Goal: Check status

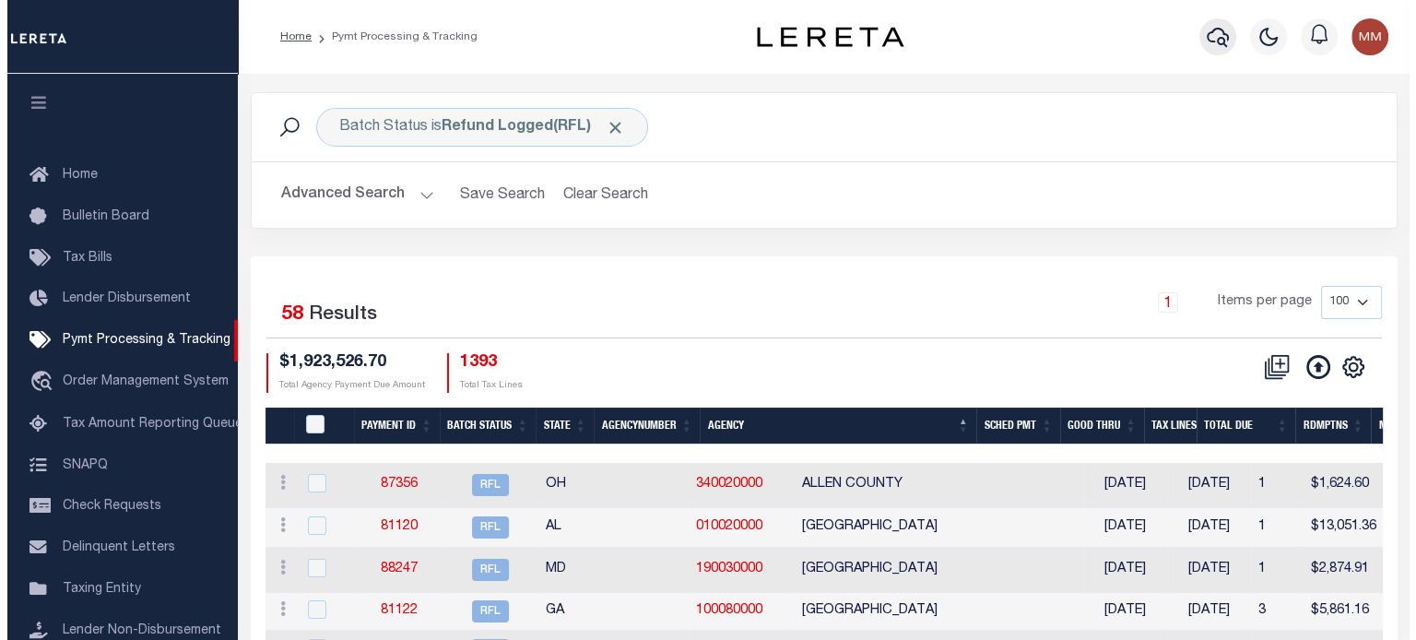
scroll to position [84, 0]
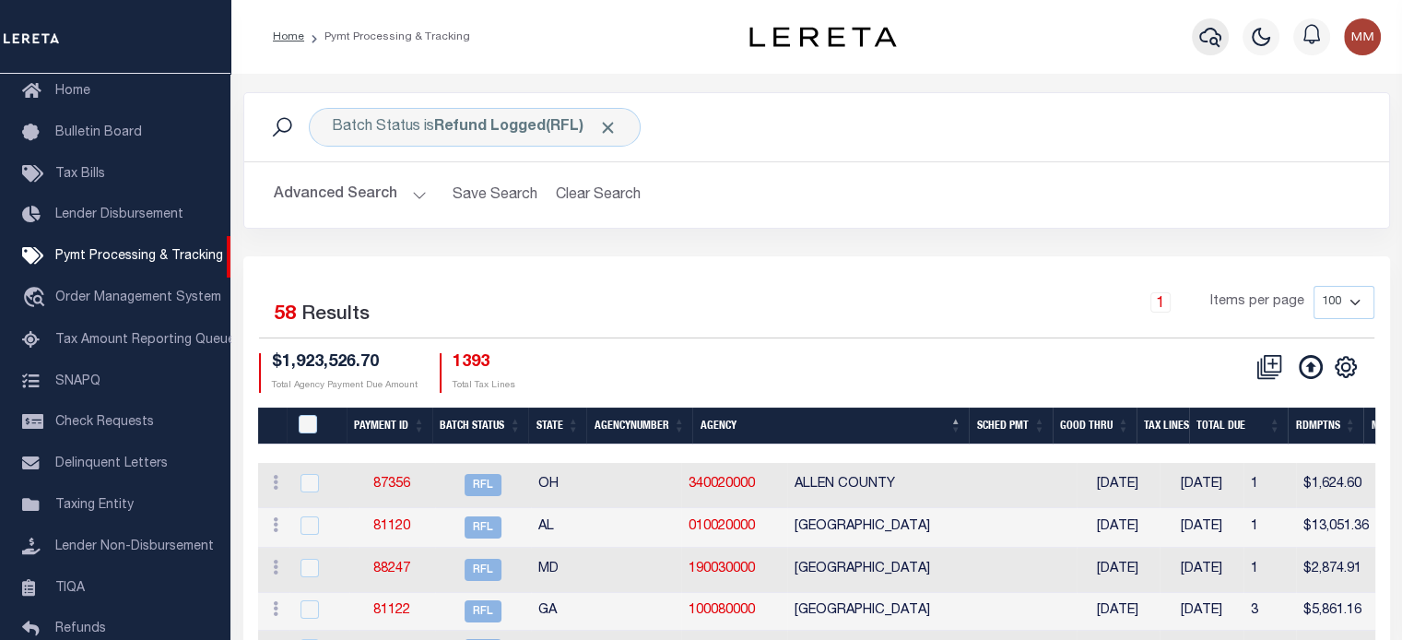
click at [1204, 37] on icon "button" at bounding box center [1210, 37] width 22 height 22
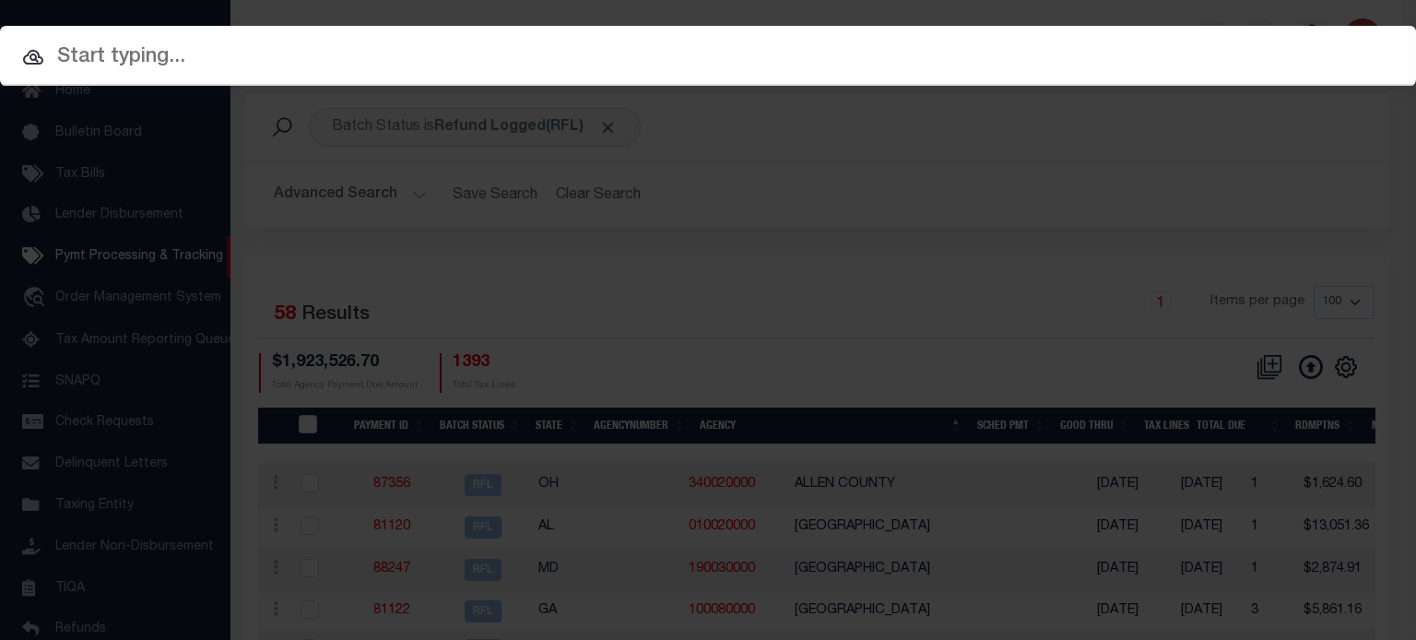
click at [150, 68] on input "text" at bounding box center [708, 57] width 1416 height 32
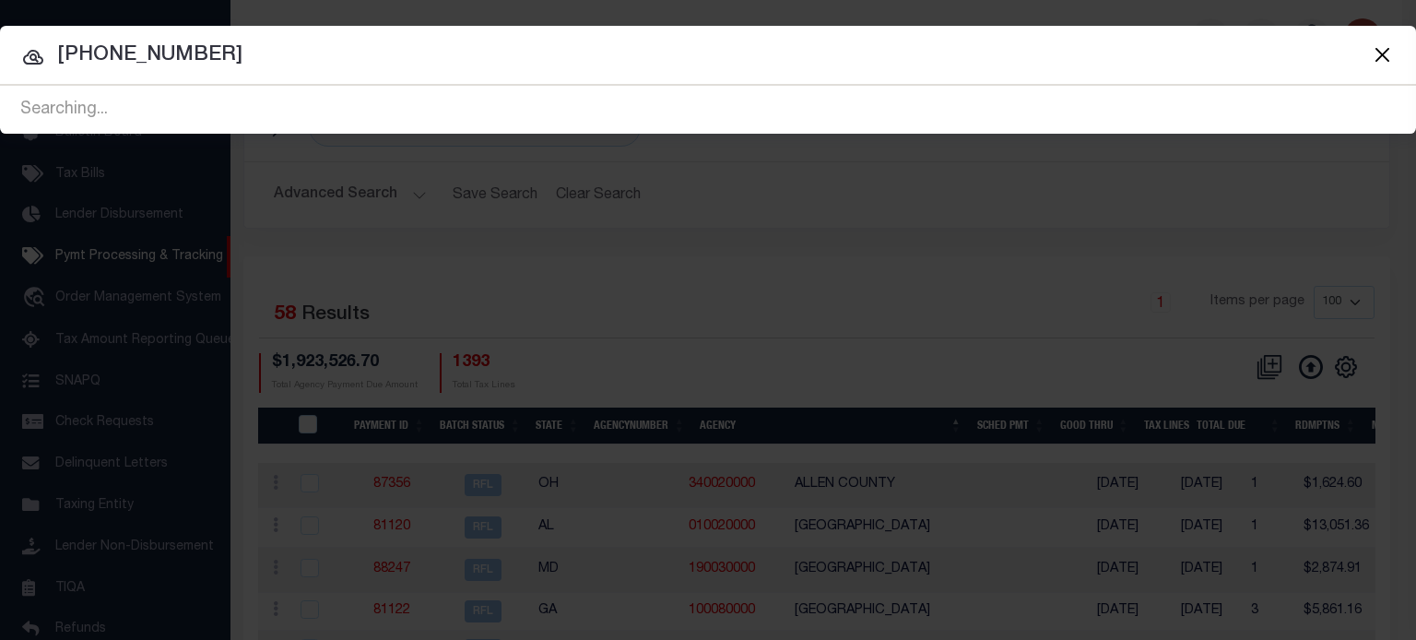
type input "[PHONE_NUMBER]"
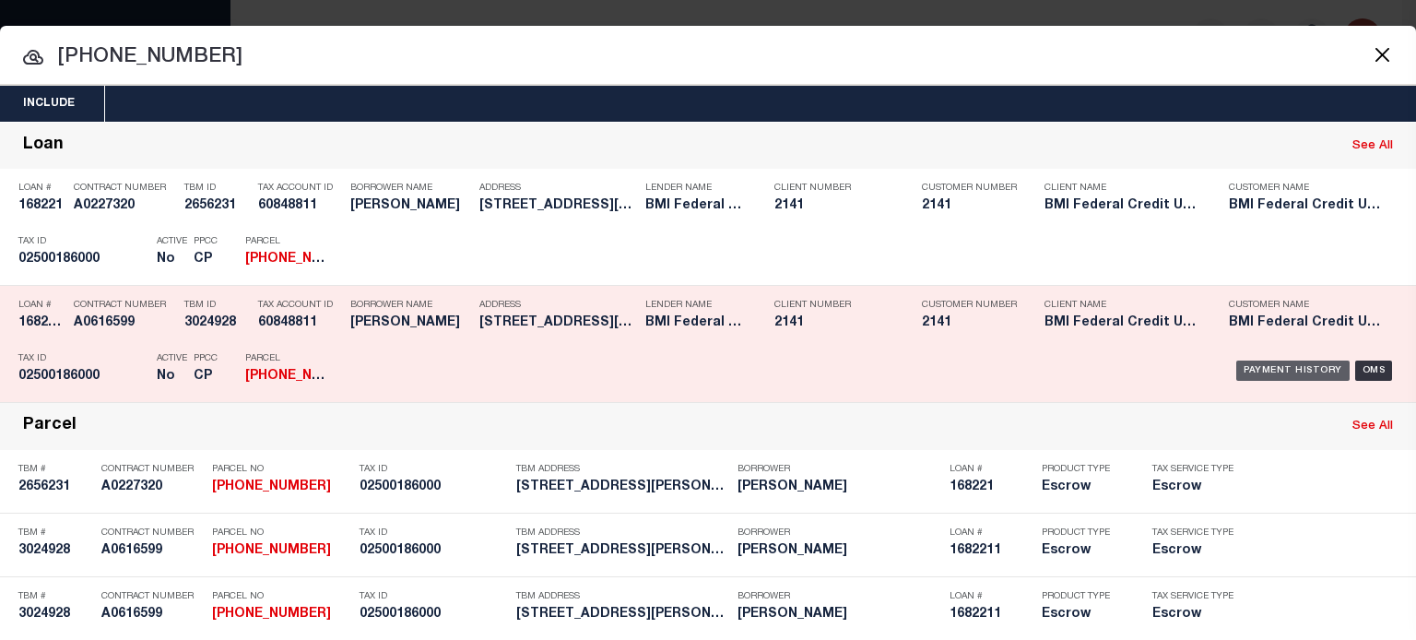
click at [1276, 373] on div "Payment History" at bounding box center [1292, 370] width 113 height 20
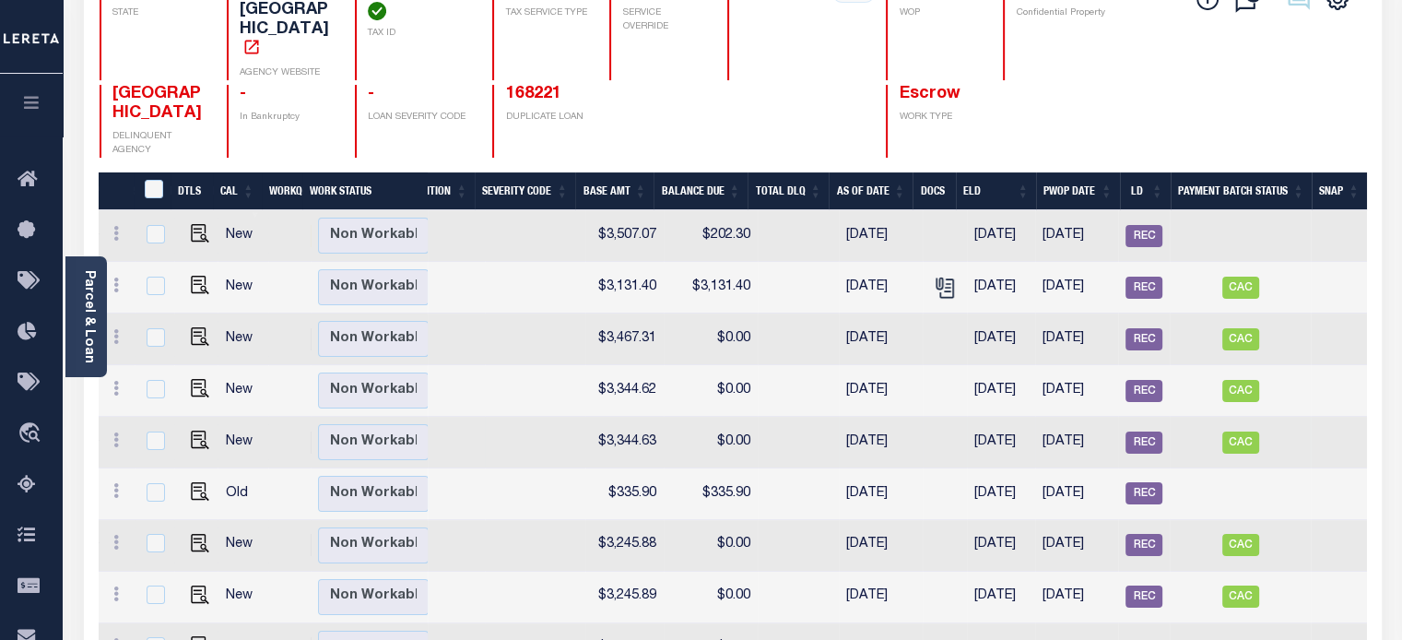
scroll to position [254, 0]
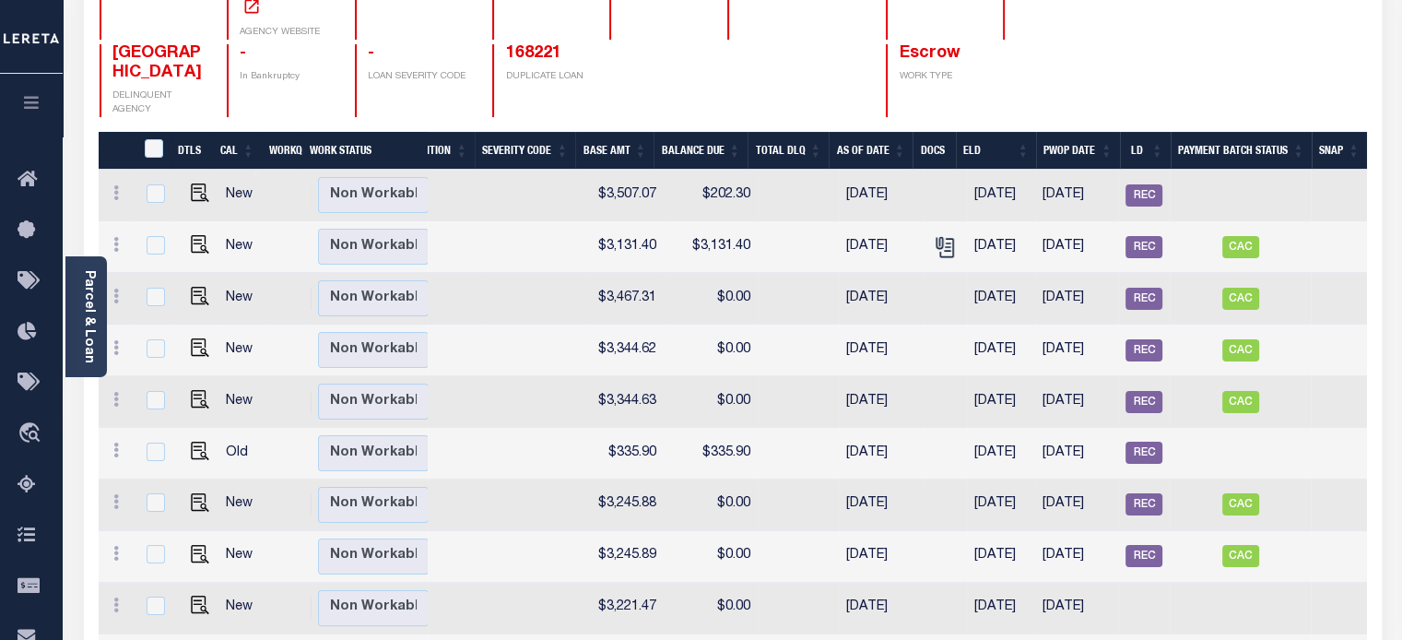
click at [858, 132] on th "As of Date" at bounding box center [871, 151] width 84 height 38
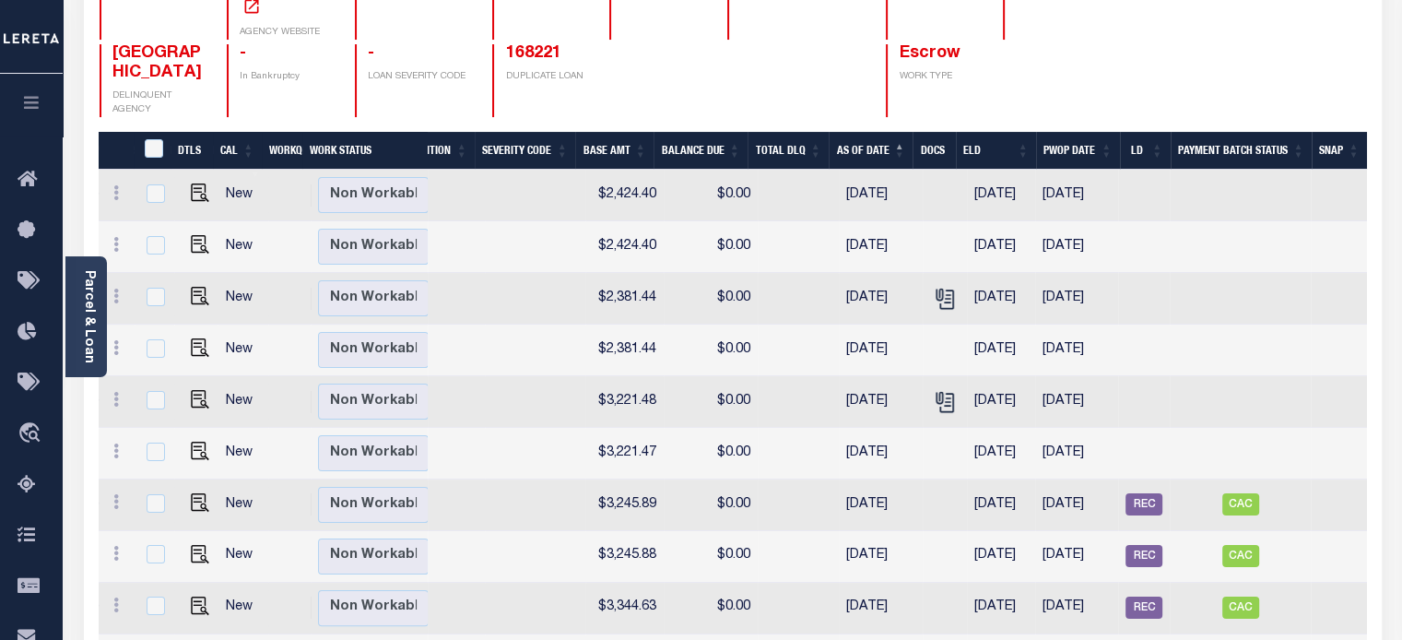
click at [852, 132] on th "As of Date" at bounding box center [871, 151] width 84 height 38
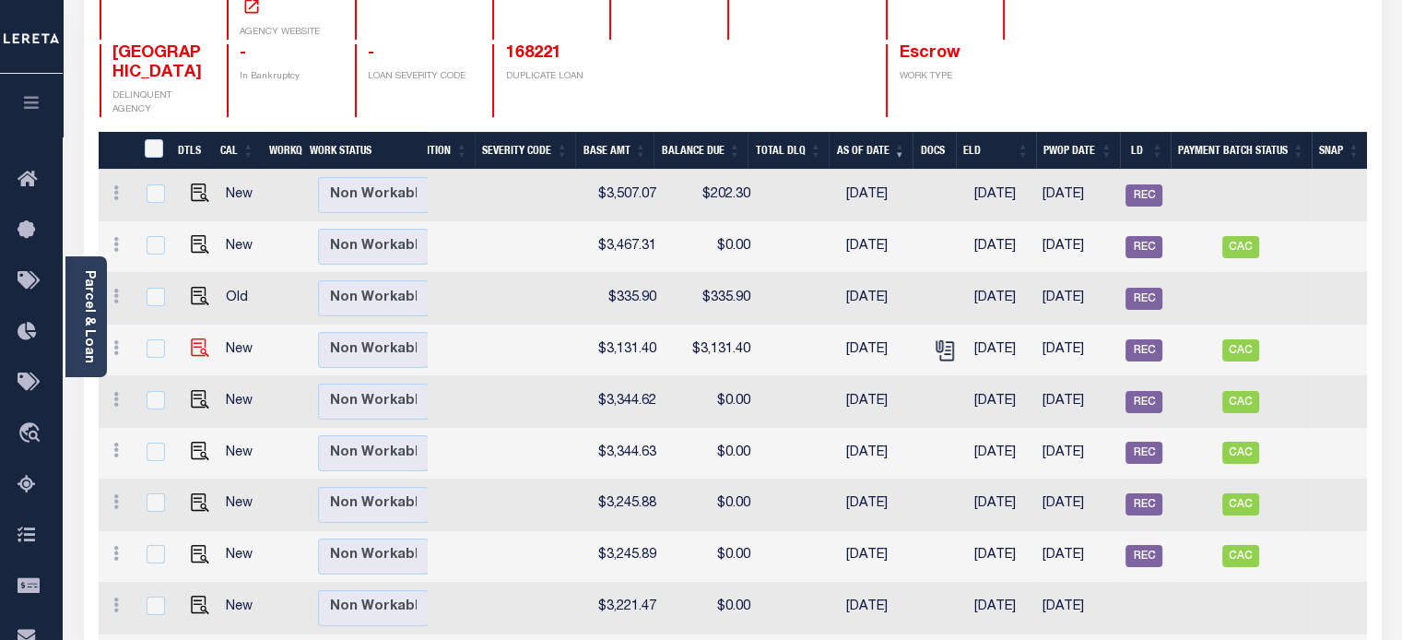
click at [191, 338] on img at bounding box center [200, 347] width 18 height 18
checkbox input "true"
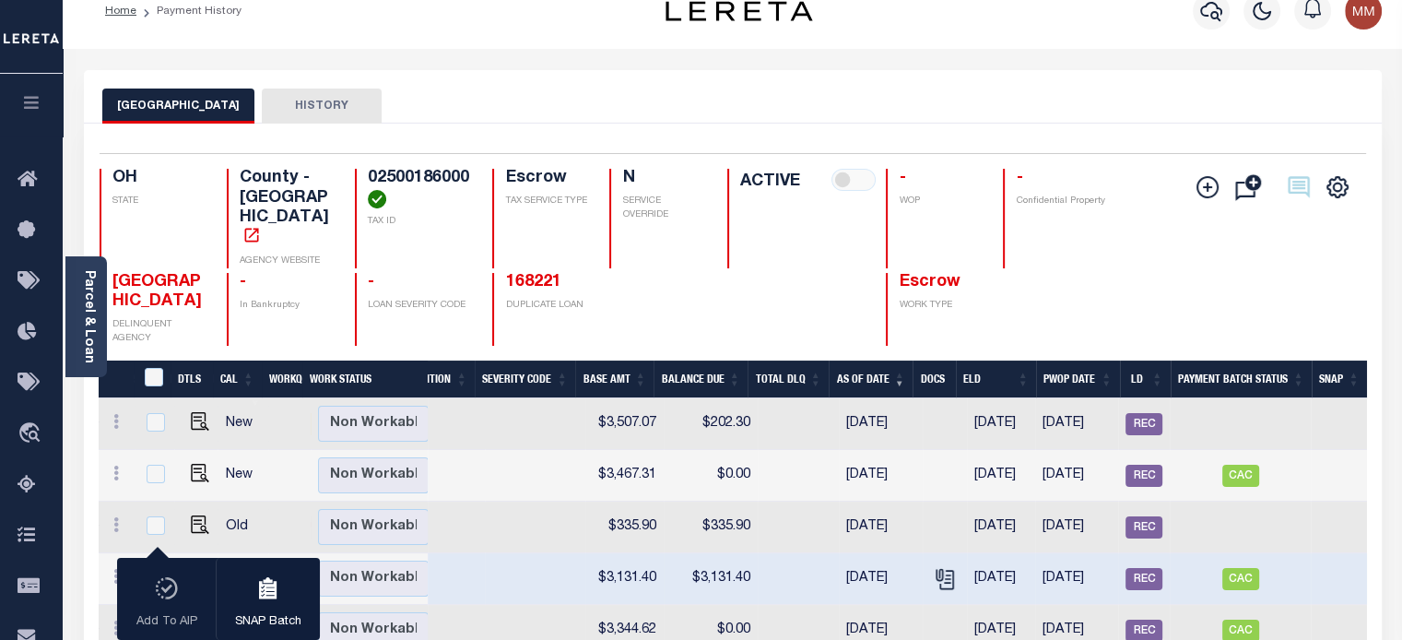
scroll to position [0, 0]
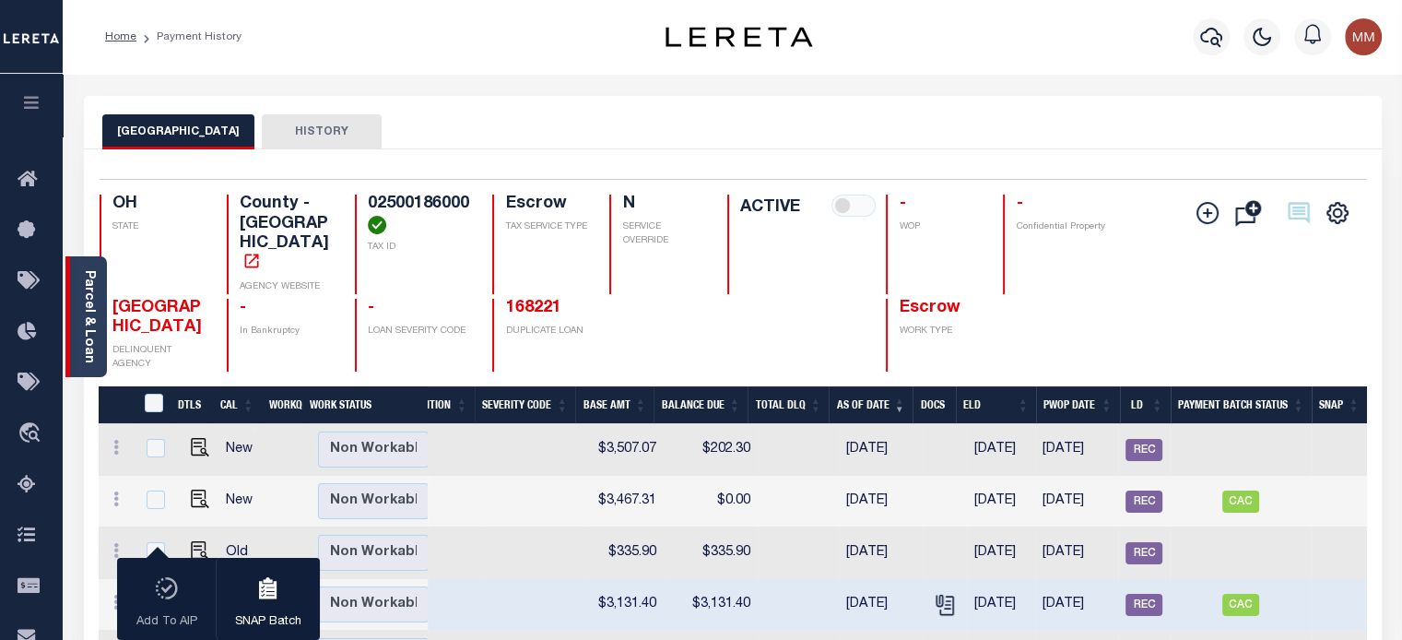
click at [85, 315] on link "Parcel & Loan" at bounding box center [88, 316] width 13 height 93
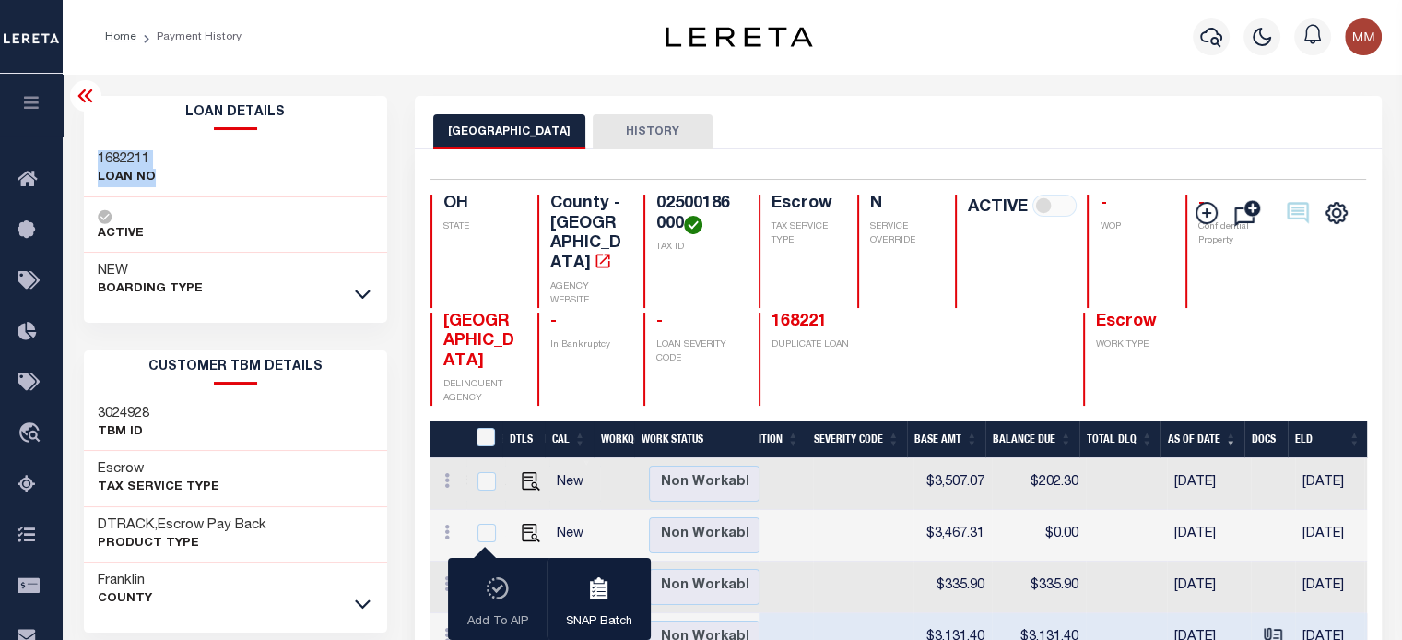
drag, startPoint x: 96, startPoint y: 156, endPoint x: 151, endPoint y: 169, distance: 56.8
click at [151, 169] on div "1682211 LOAN NO" at bounding box center [127, 168] width 58 height 37
copy div "1682211 LOAN NO"
click at [365, 298] on icon at bounding box center [363, 293] width 16 height 19
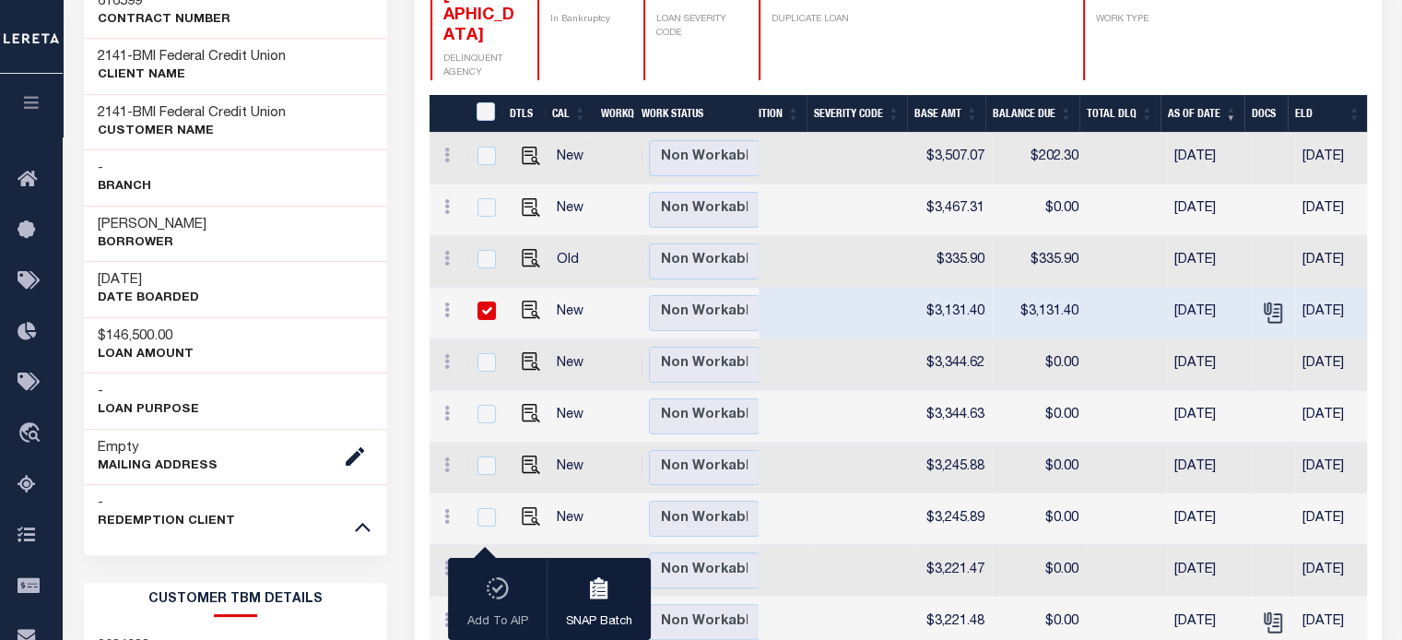
scroll to position [369, 0]
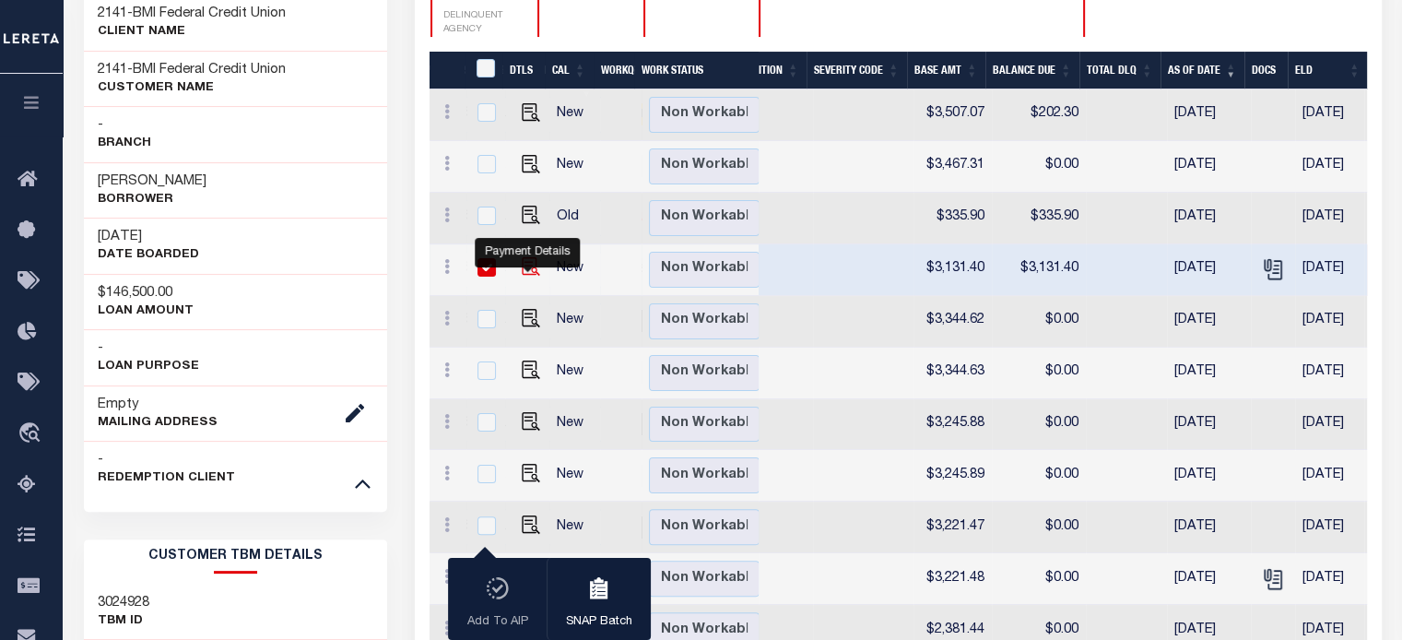
click at [528, 265] on img at bounding box center [531, 266] width 18 height 18
checkbox input "false"
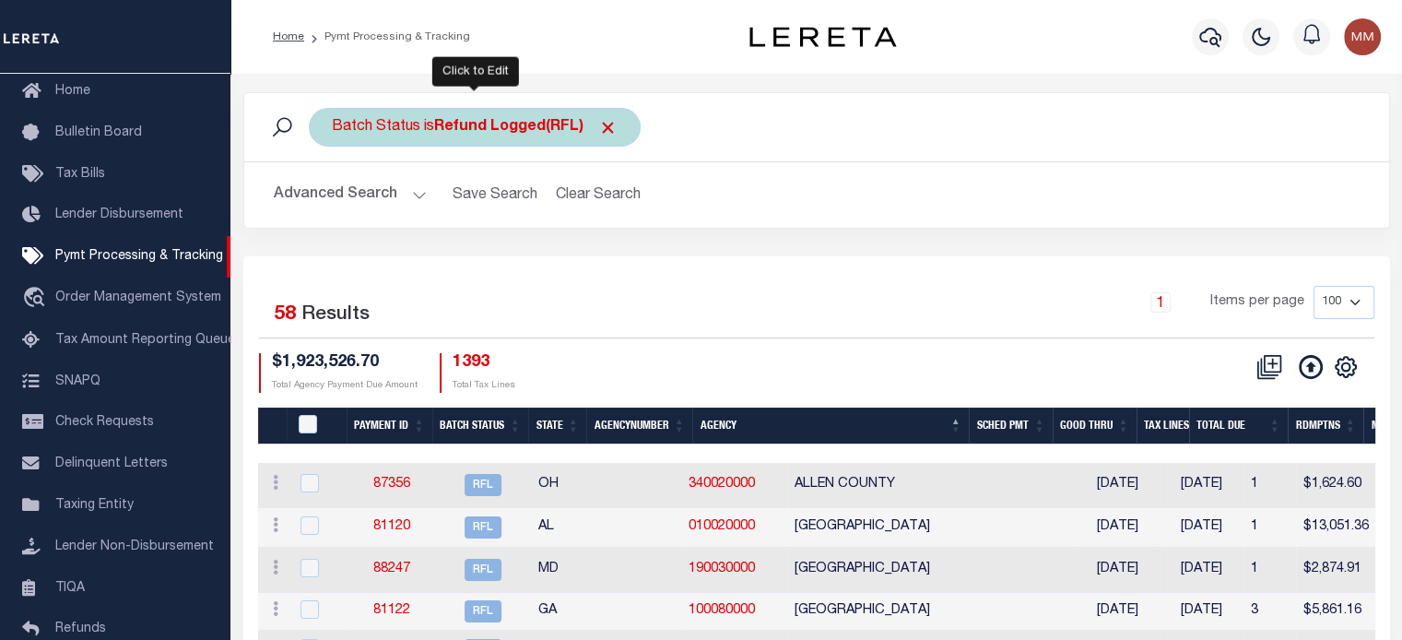
click at [455, 126] on b "Refund Logged(RFL)" at bounding box center [525, 127] width 183 height 15
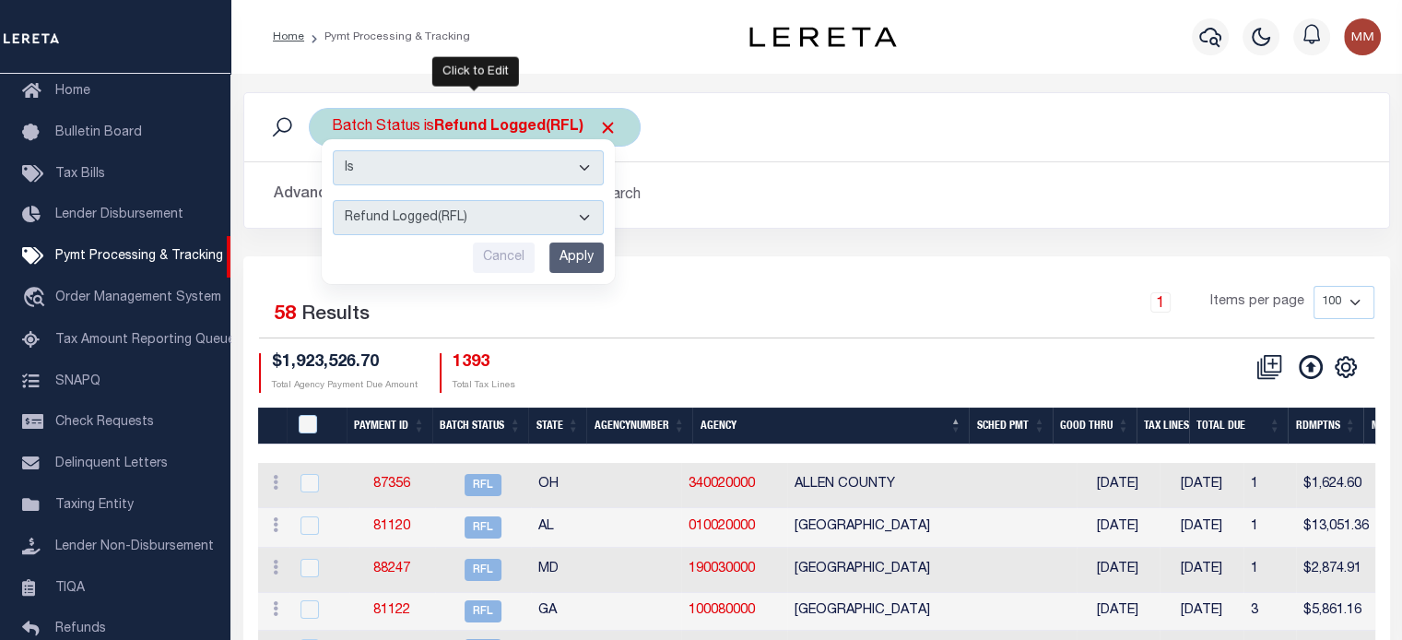
click at [402, 220] on select "Awaiting Funds (AWF) Cleared and Complete (CAC) New Check Needed (NCN) Payment …" at bounding box center [468, 217] width 271 height 35
select select "CAC"
click at [333, 200] on select "Awaiting Funds (AWF) Cleared and Complete (CAC) New Check Needed (NCN) Payment …" at bounding box center [468, 217] width 271 height 35
click at [571, 257] on input "Apply" at bounding box center [576, 257] width 54 height 30
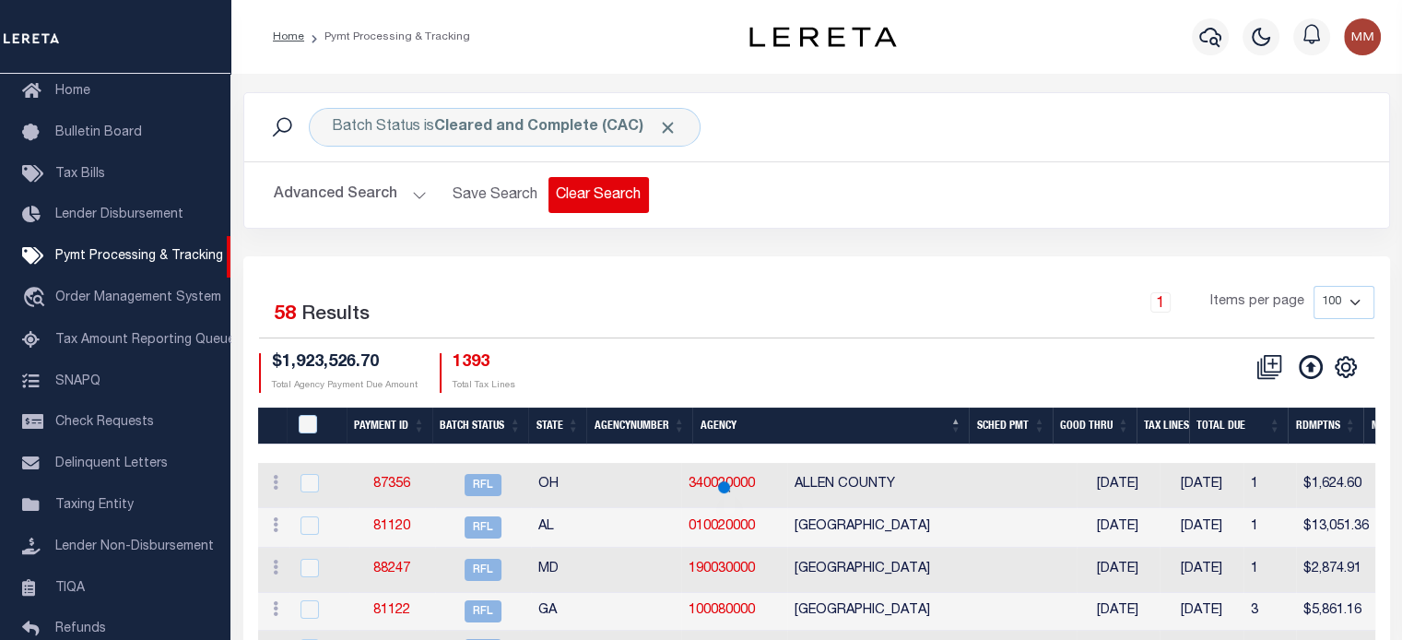
click at [584, 185] on button "Clear Search" at bounding box center [598, 195] width 100 height 36
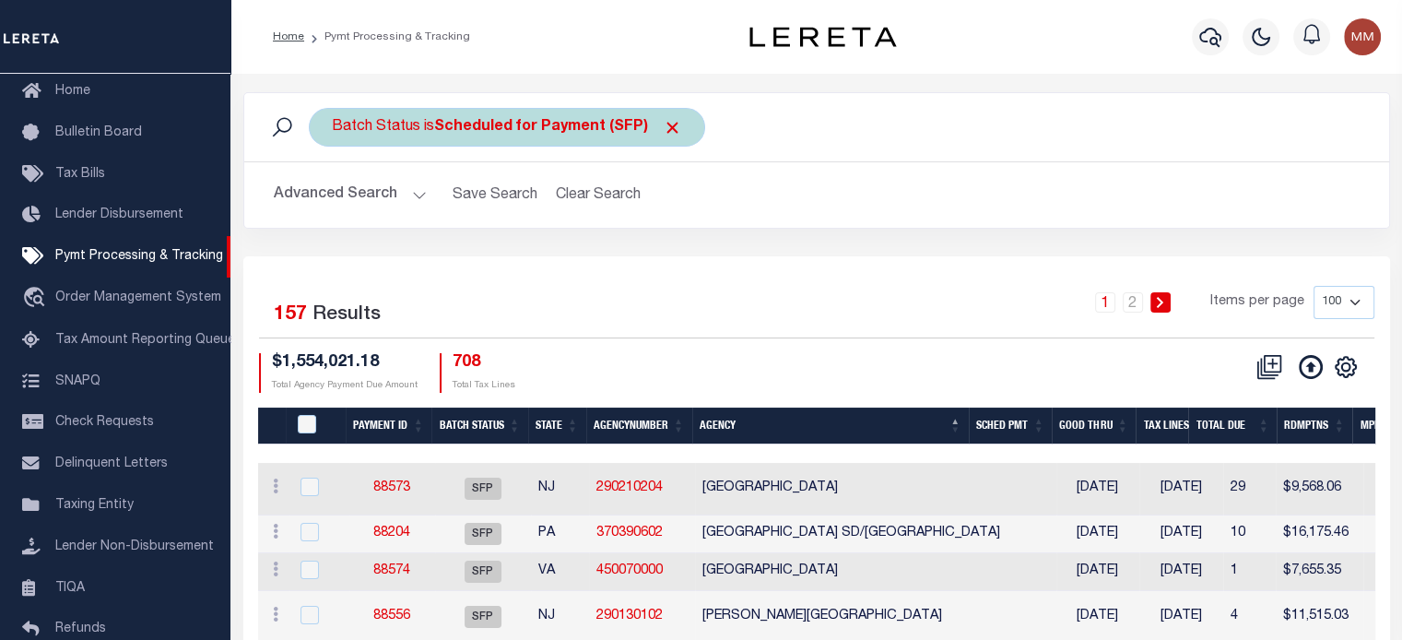
click at [465, 120] on b "Scheduled for Payment (SFP)" at bounding box center [558, 127] width 248 height 15
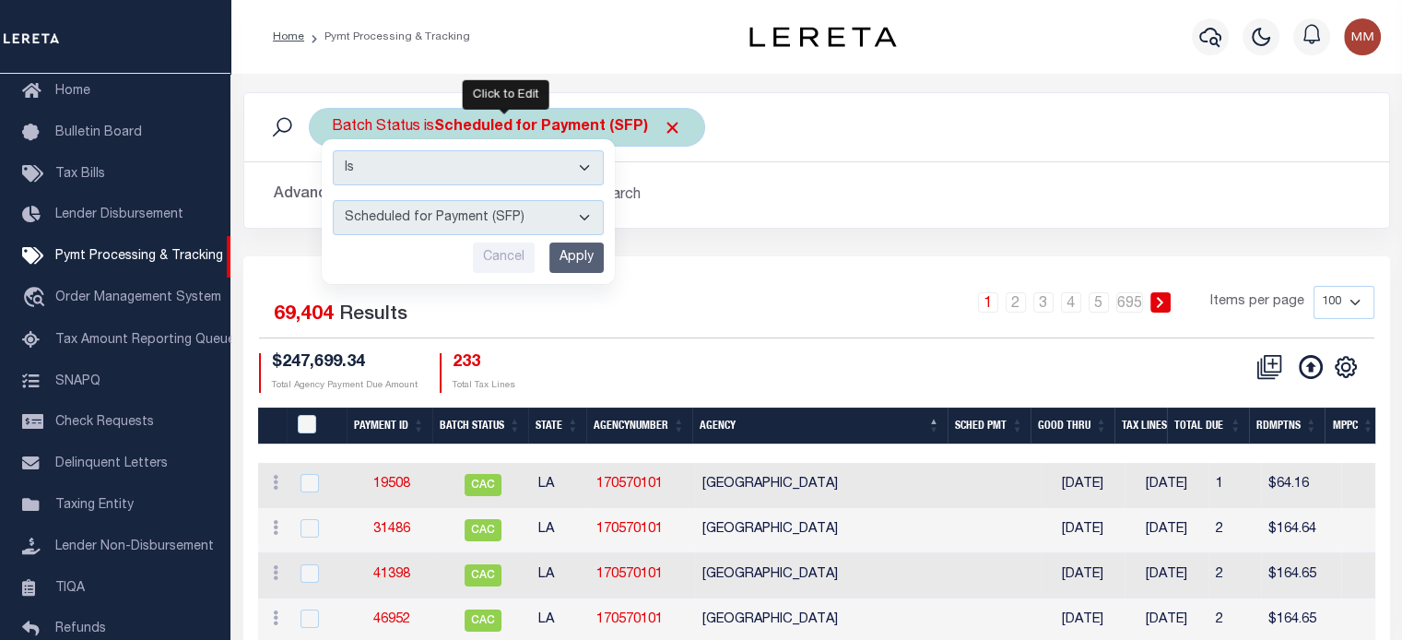
click at [447, 215] on select "Awaiting Funds (AWF) Cleared and Complete (CAC) New Check Needed (NCN) Payment …" at bounding box center [468, 217] width 271 height 35
select select "CAC"
click at [333, 200] on select "Awaiting Funds (AWF) Cleared and Complete (CAC) New Check Needed (NCN) Payment …" at bounding box center [468, 217] width 271 height 35
click at [565, 259] on input "Apply" at bounding box center [576, 257] width 54 height 30
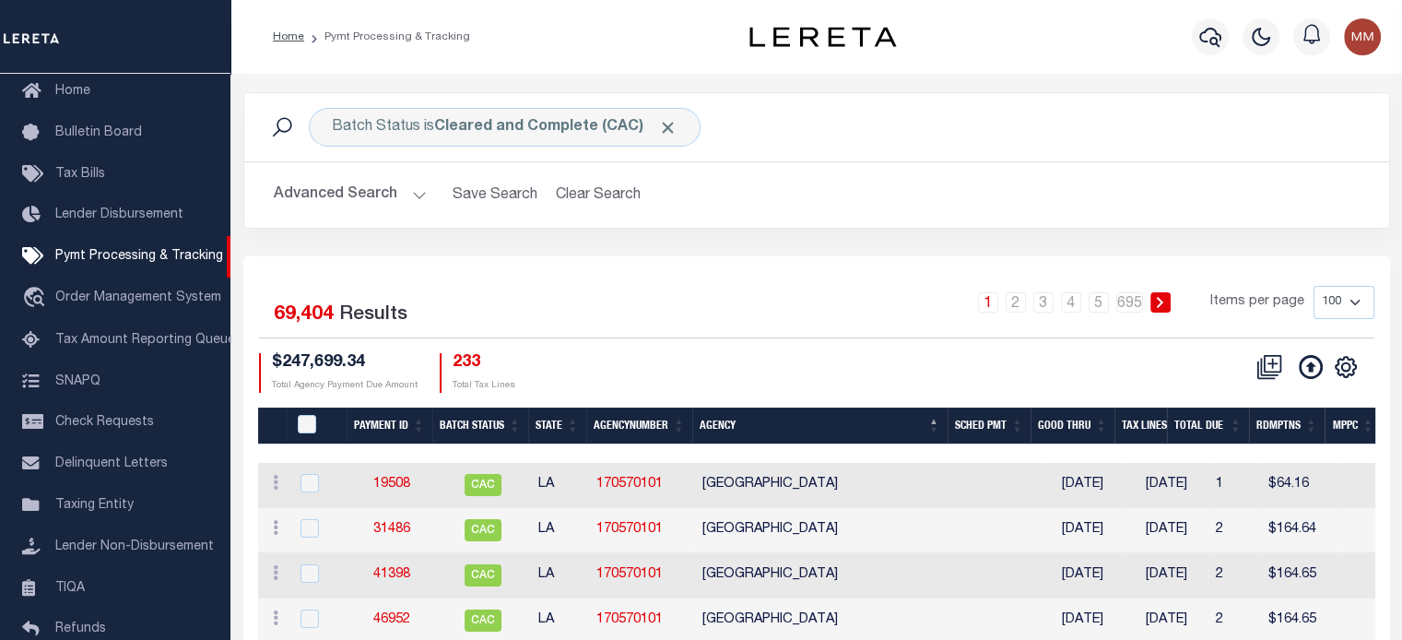
click at [400, 193] on button "Advanced Search" at bounding box center [350, 195] width 153 height 36
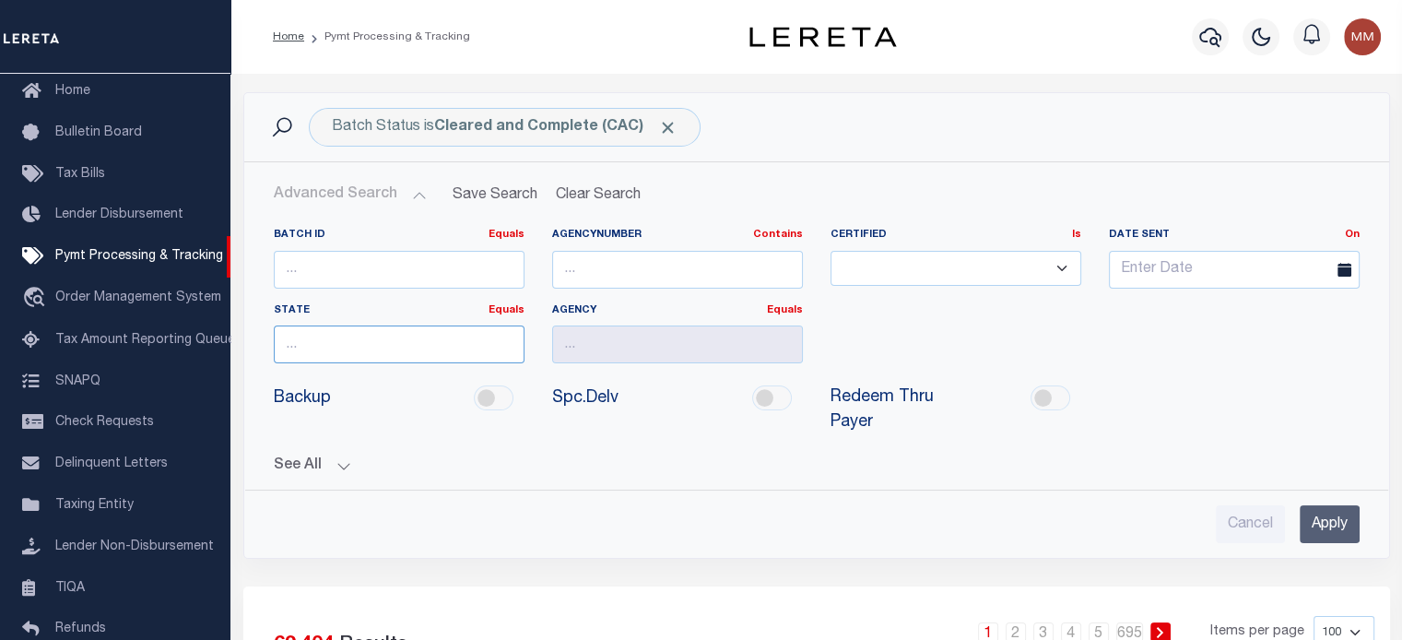
click at [450, 348] on input "text" at bounding box center [399, 344] width 251 height 38
click at [353, 377] on div "OH" at bounding box center [398, 377] width 249 height 29
type input "OH"
click at [623, 346] on input "text" at bounding box center [677, 344] width 251 height 38
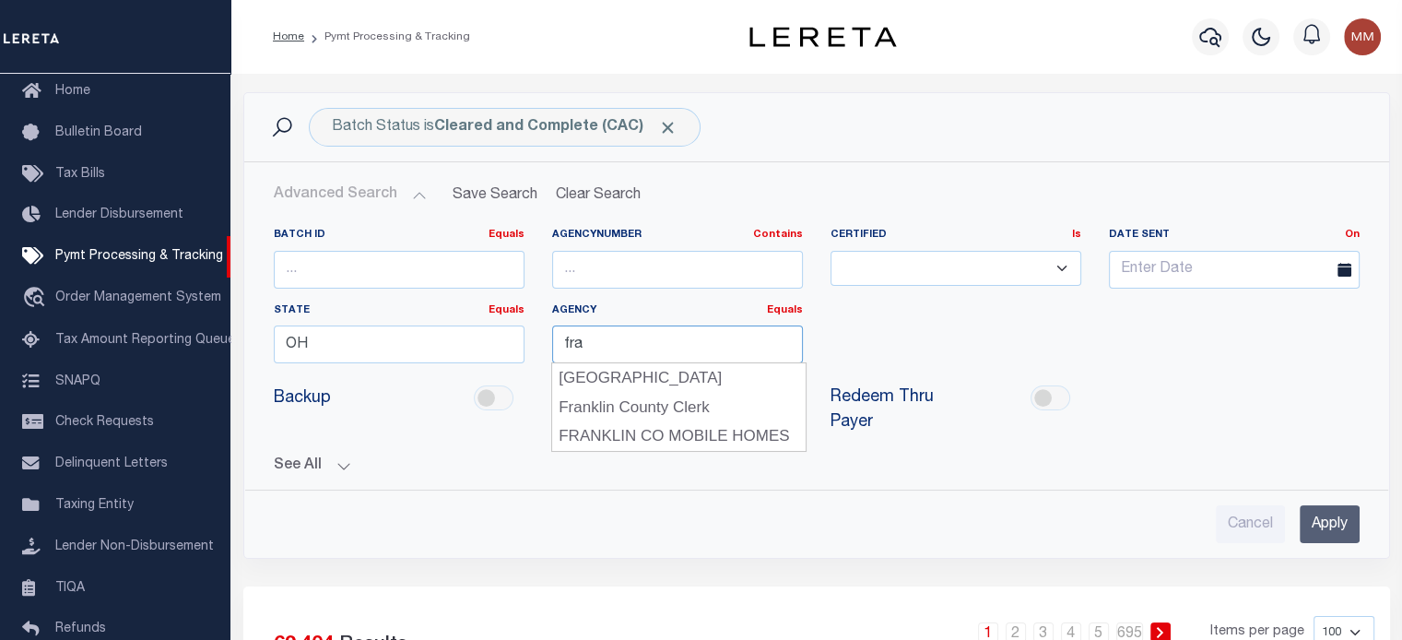
type input "[GEOGRAPHIC_DATA]"
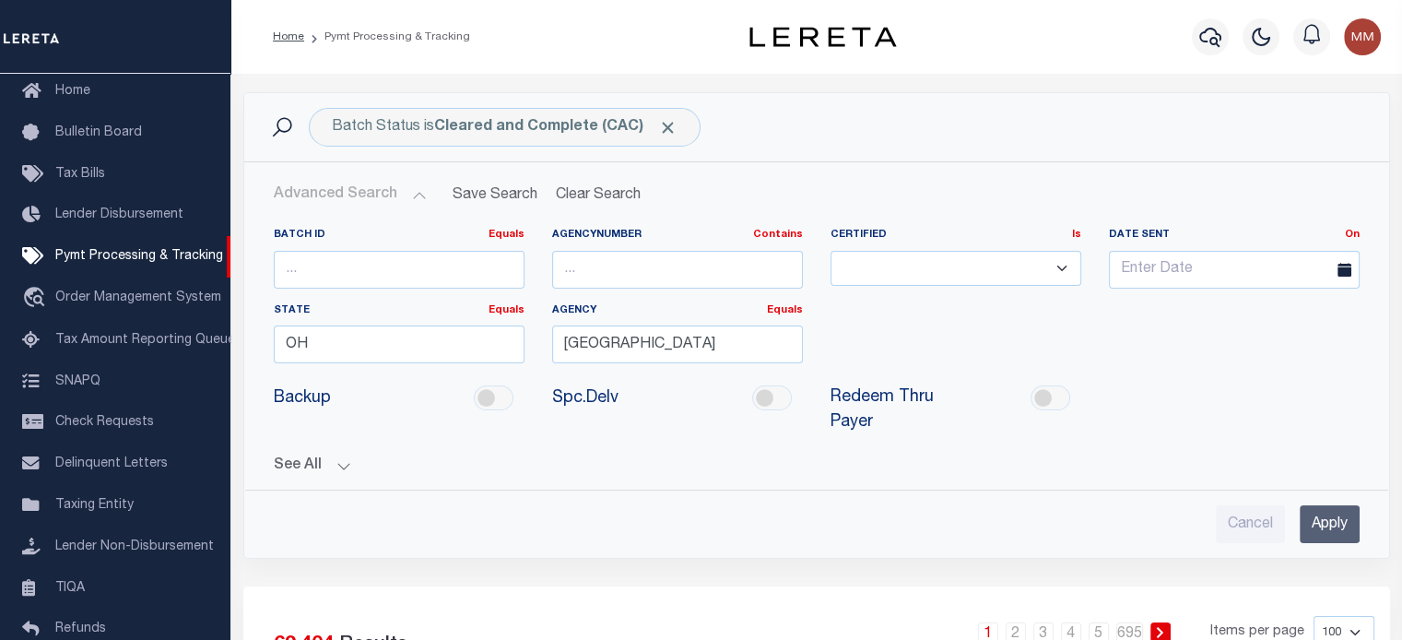
click at [1337, 524] on input "Apply" at bounding box center [1330, 524] width 60 height 38
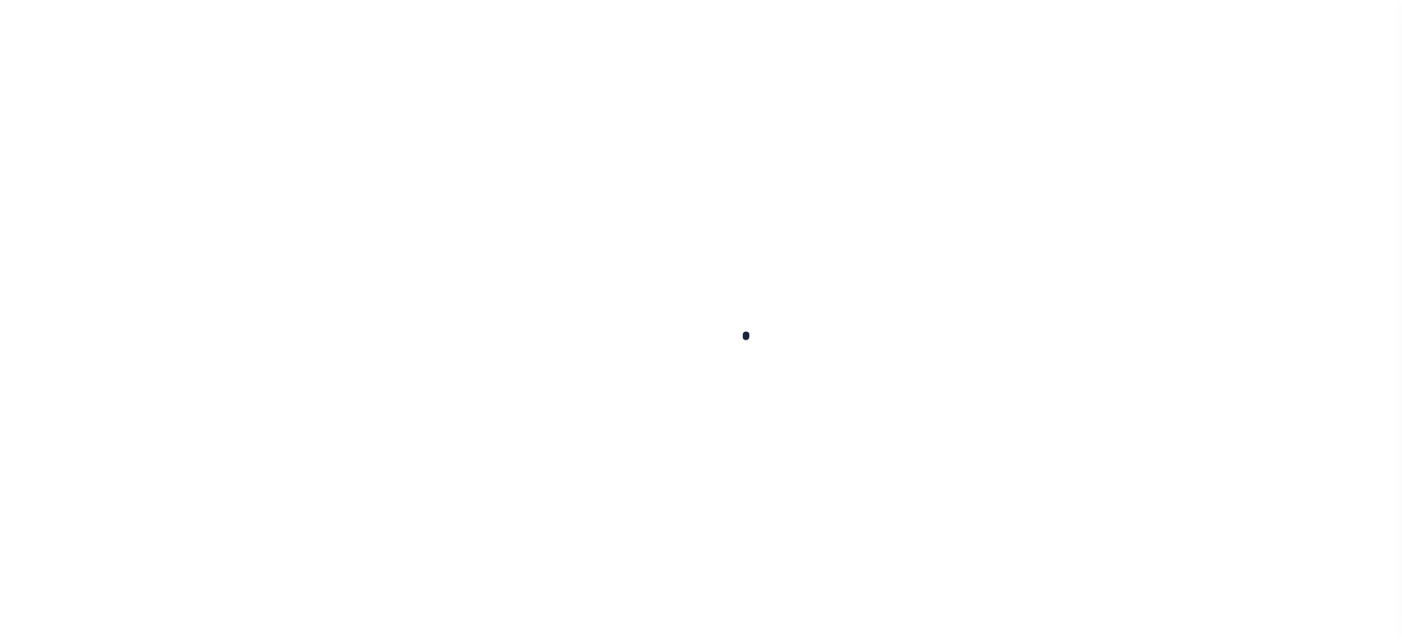
select select "SNT"
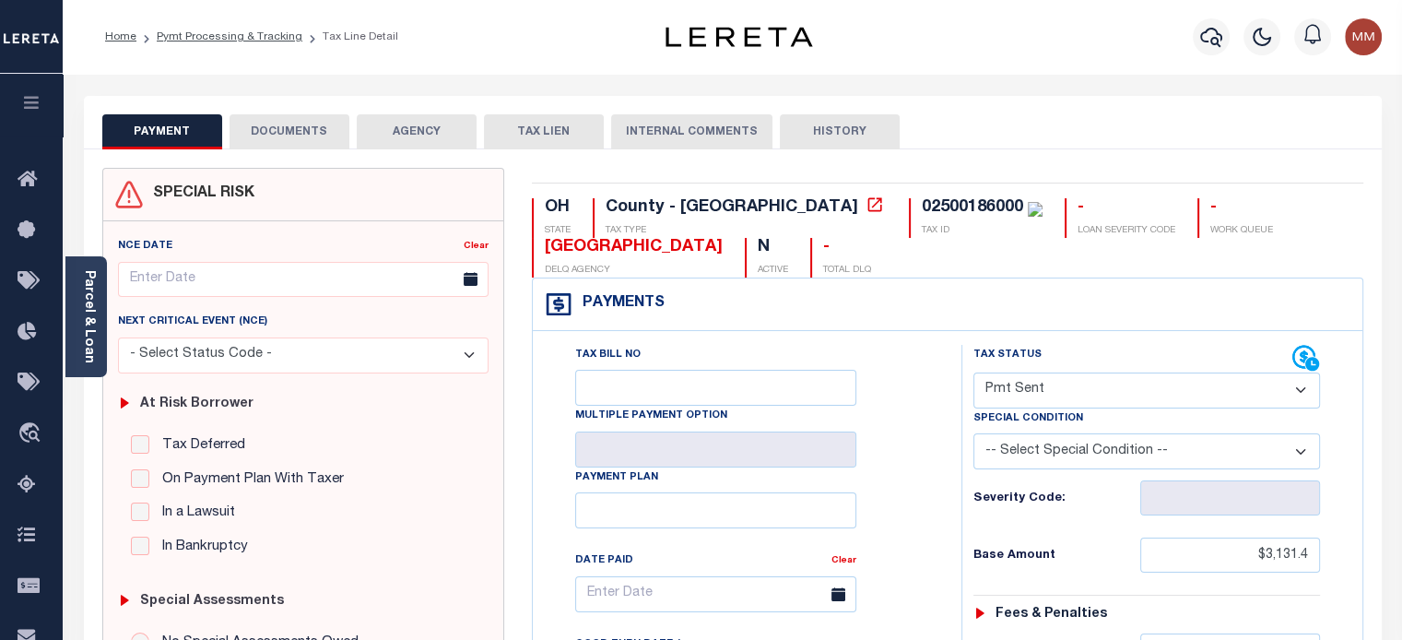
click at [678, 136] on button "INTERNAL COMMENTS" at bounding box center [691, 131] width 161 height 35
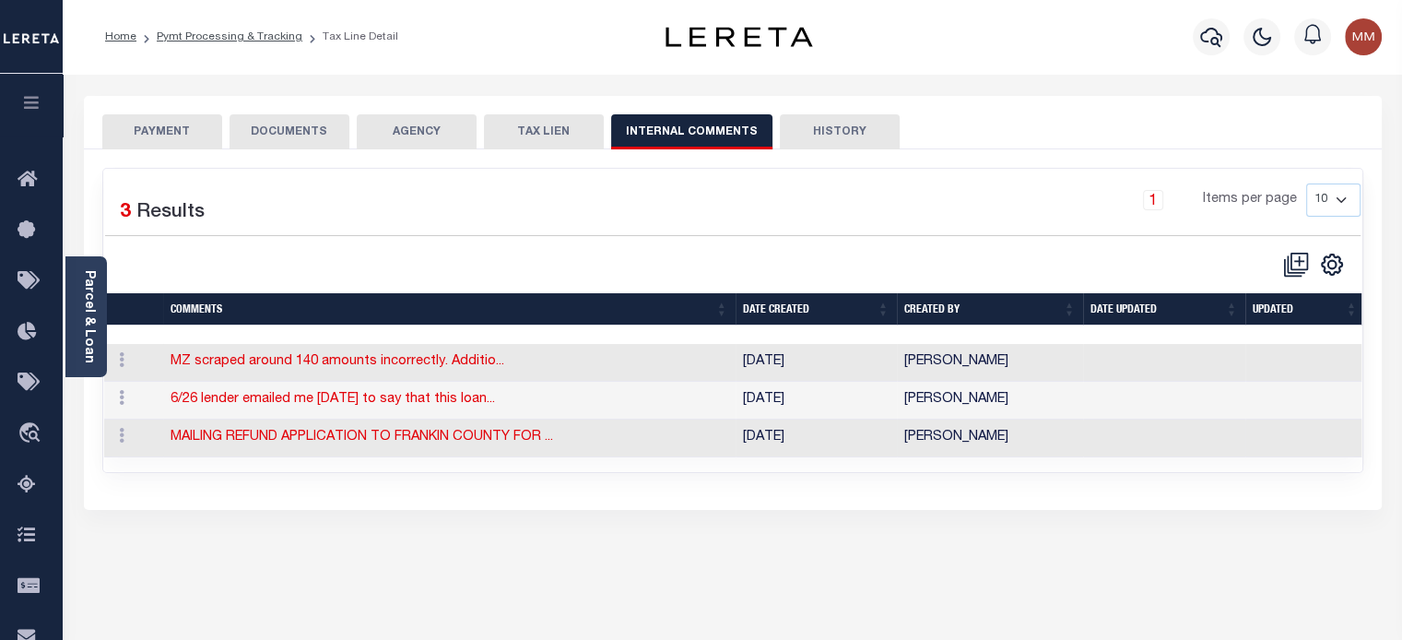
click at [945, 430] on td "[PERSON_NAME]" at bounding box center [990, 438] width 186 height 38
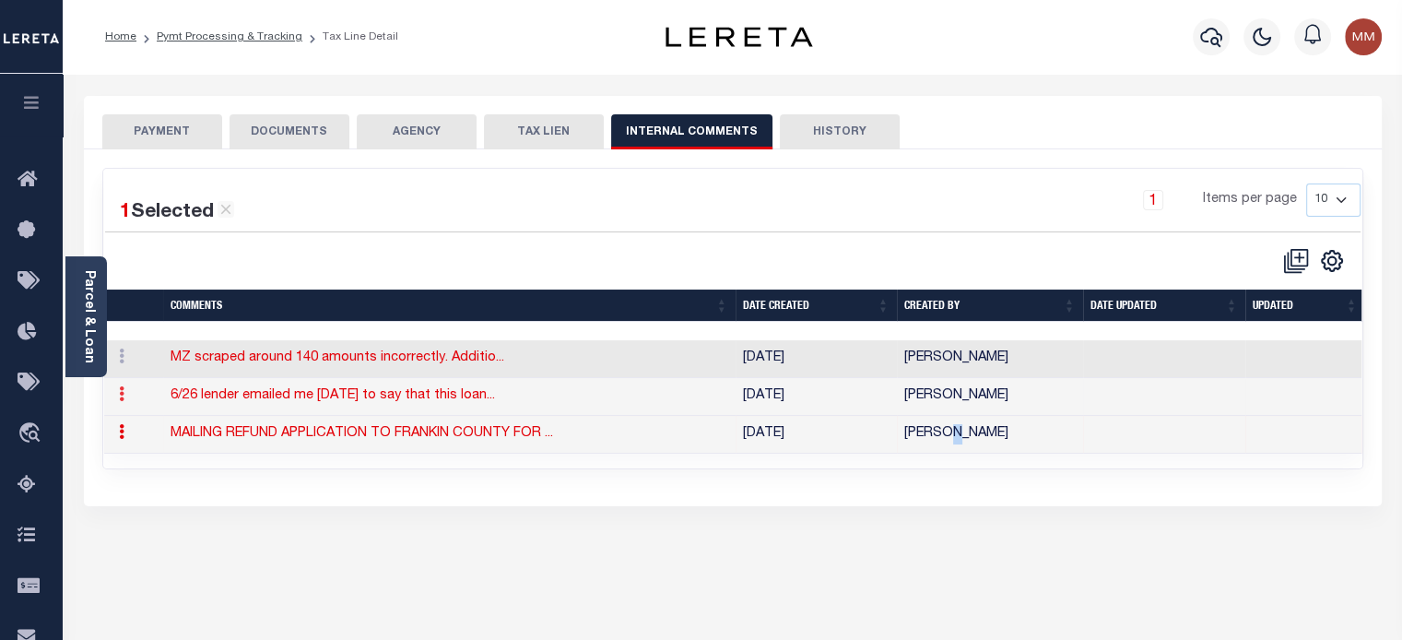
click at [122, 395] on icon at bounding box center [122, 393] width 6 height 15
click at [125, 395] on link at bounding box center [122, 396] width 20 height 15
click at [122, 395] on icon at bounding box center [122, 393] width 6 height 15
click at [199, 384] on td "6/26 lender emailed me today to say that this loan..." at bounding box center [449, 397] width 572 height 38
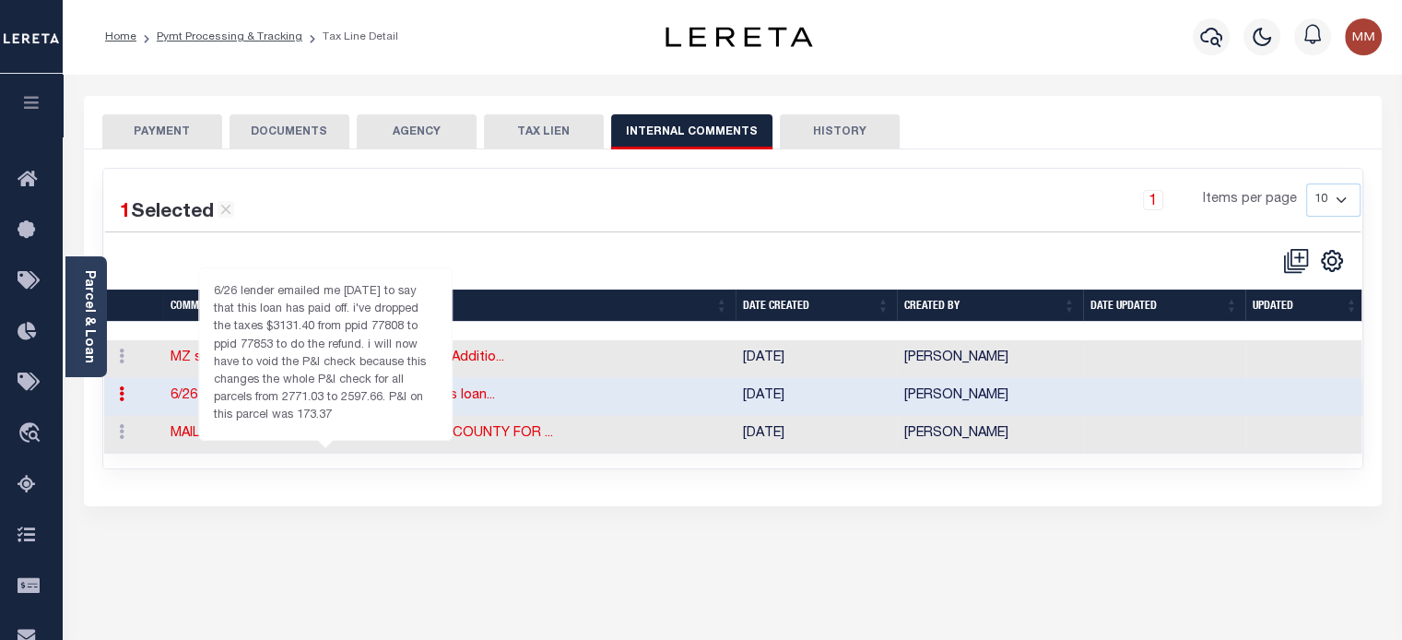
click at [240, 395] on link "6/26 lender emailed me today to say that this loan..." at bounding box center [333, 395] width 324 height 13
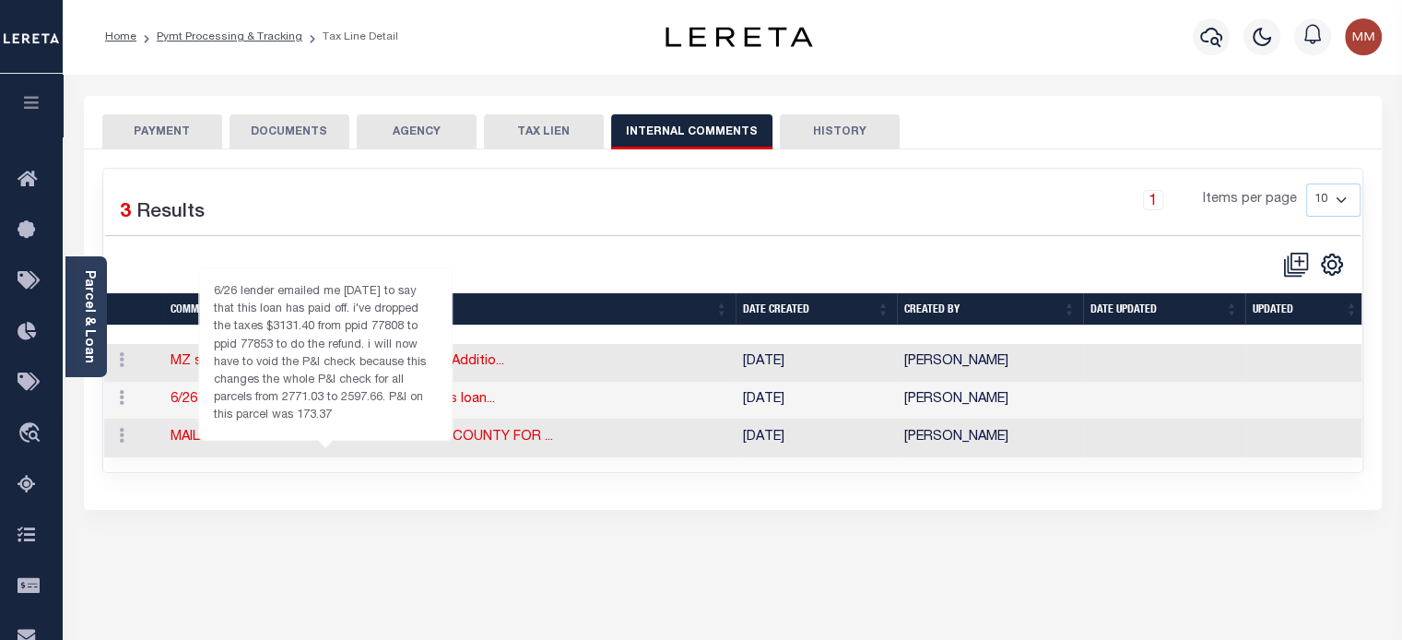
click at [240, 395] on link "6/26 lender emailed me today to say that this loan..." at bounding box center [333, 399] width 324 height 13
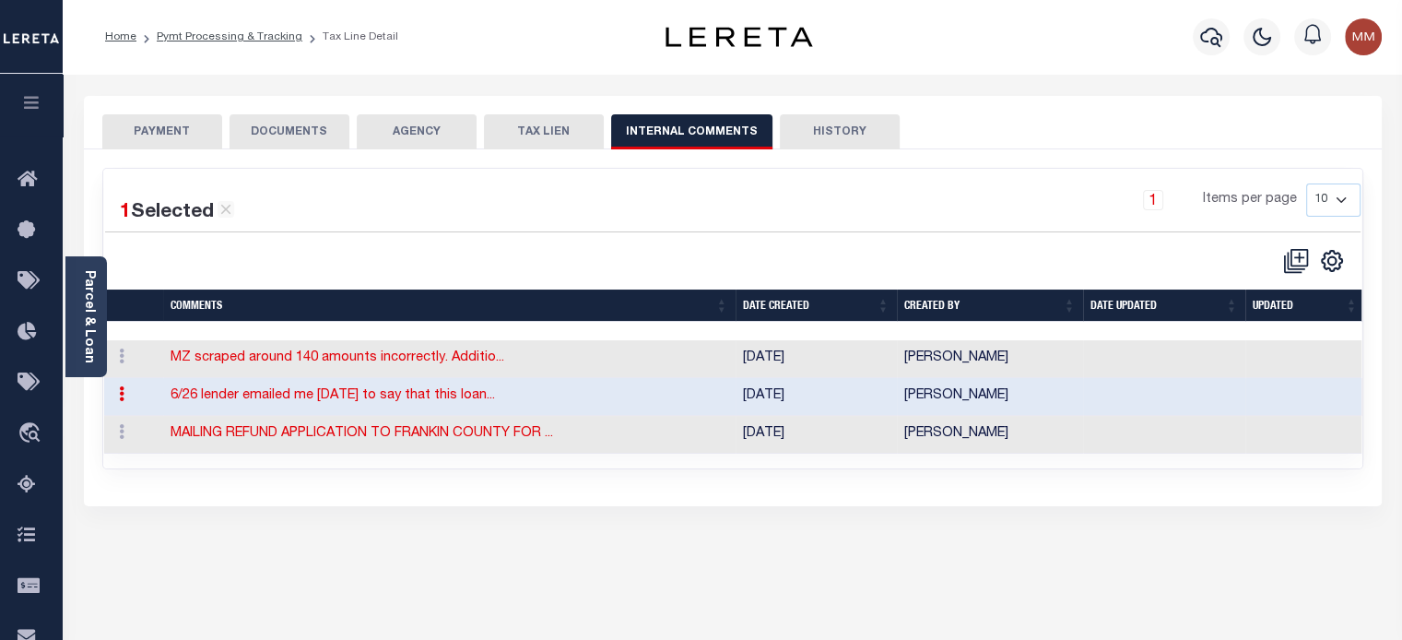
drag, startPoint x: 499, startPoint y: 468, endPoint x: 916, endPoint y: 454, distance: 417.8
click at [916, 454] on div "1 Selected 3 Results 1 Items per page 10 25 50 100" at bounding box center [732, 319] width 1259 height 300
click at [826, 123] on button "HISTORY" at bounding box center [840, 131] width 120 height 35
select select "50"
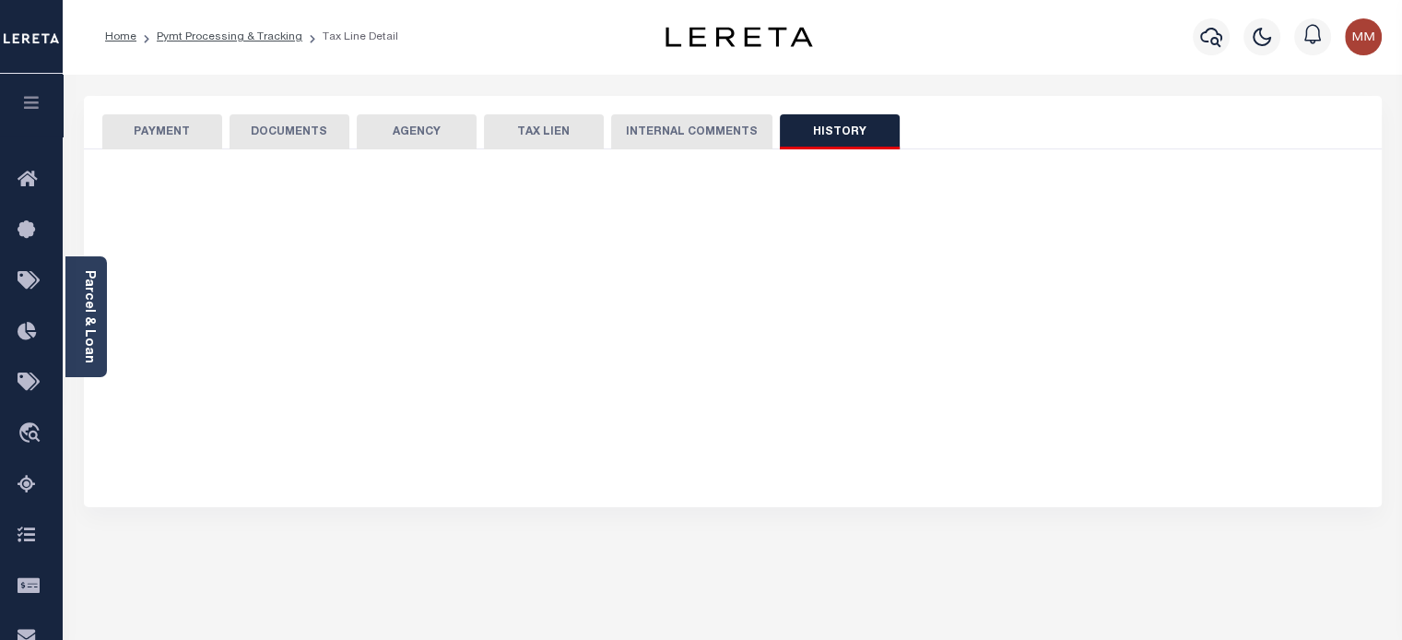
select select "50"
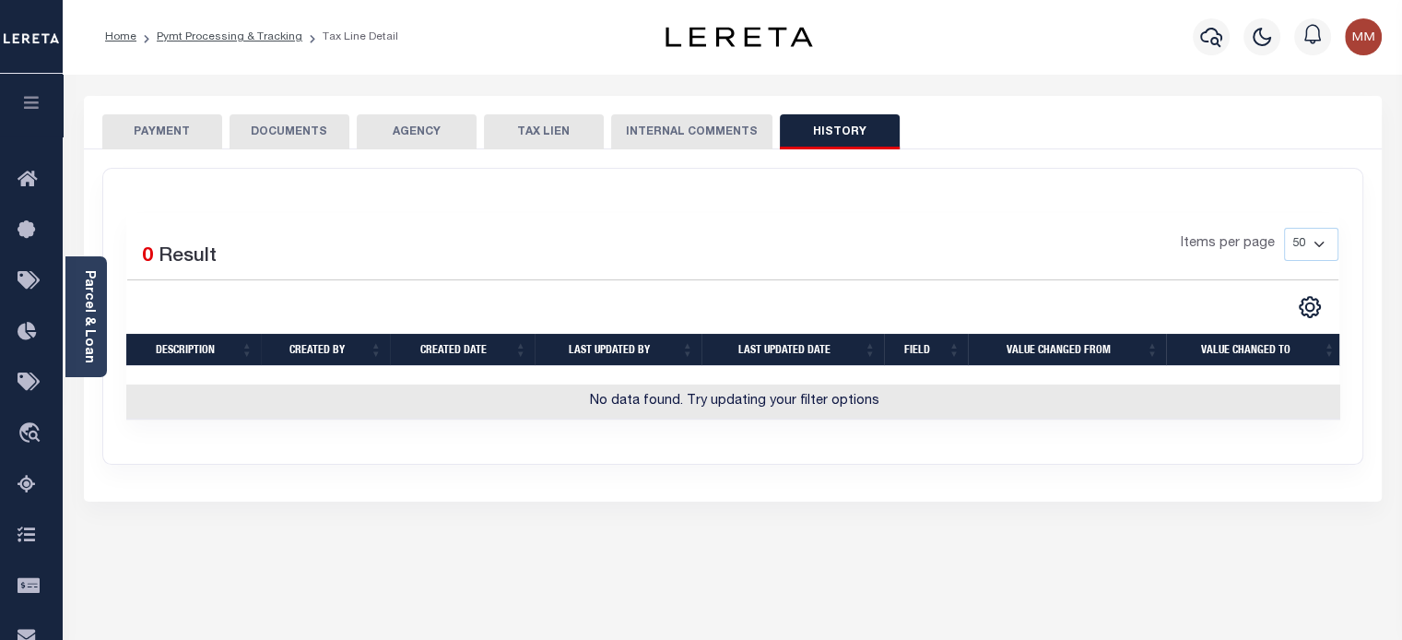
click at [642, 135] on button "INTERNAL COMMENTS" at bounding box center [691, 131] width 161 height 35
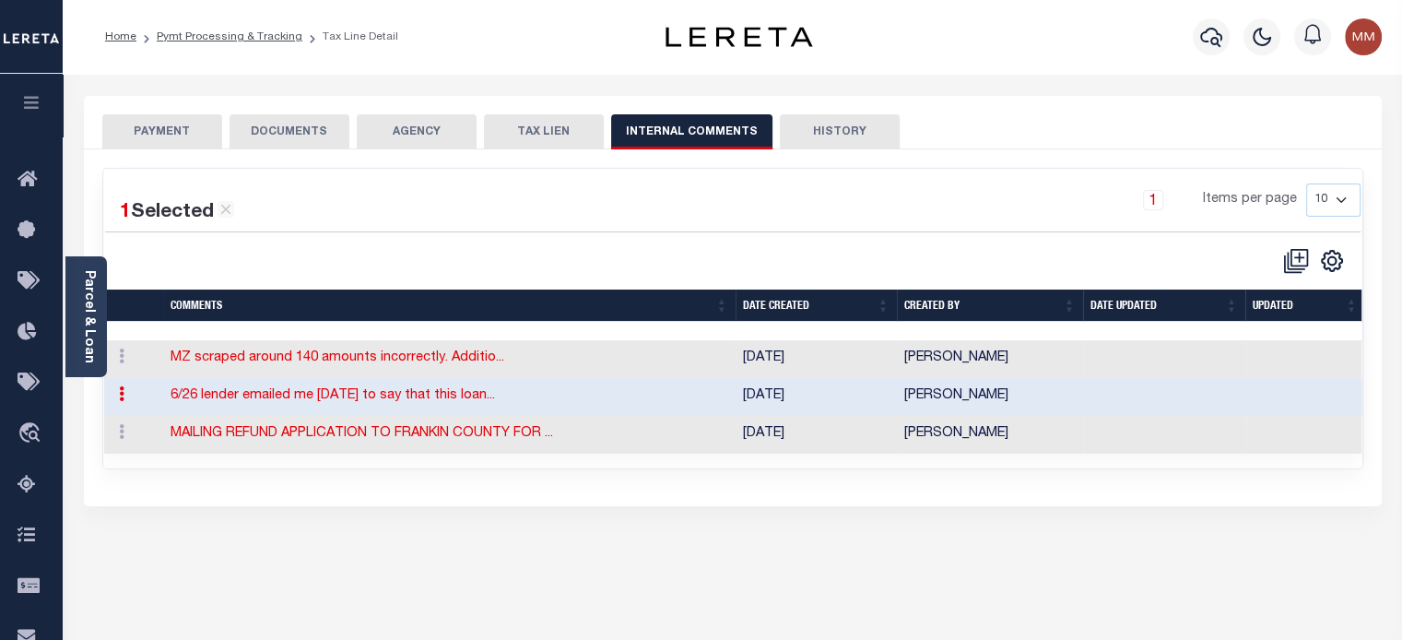
click at [84, 289] on link "Parcel & Loan" at bounding box center [88, 316] width 13 height 93
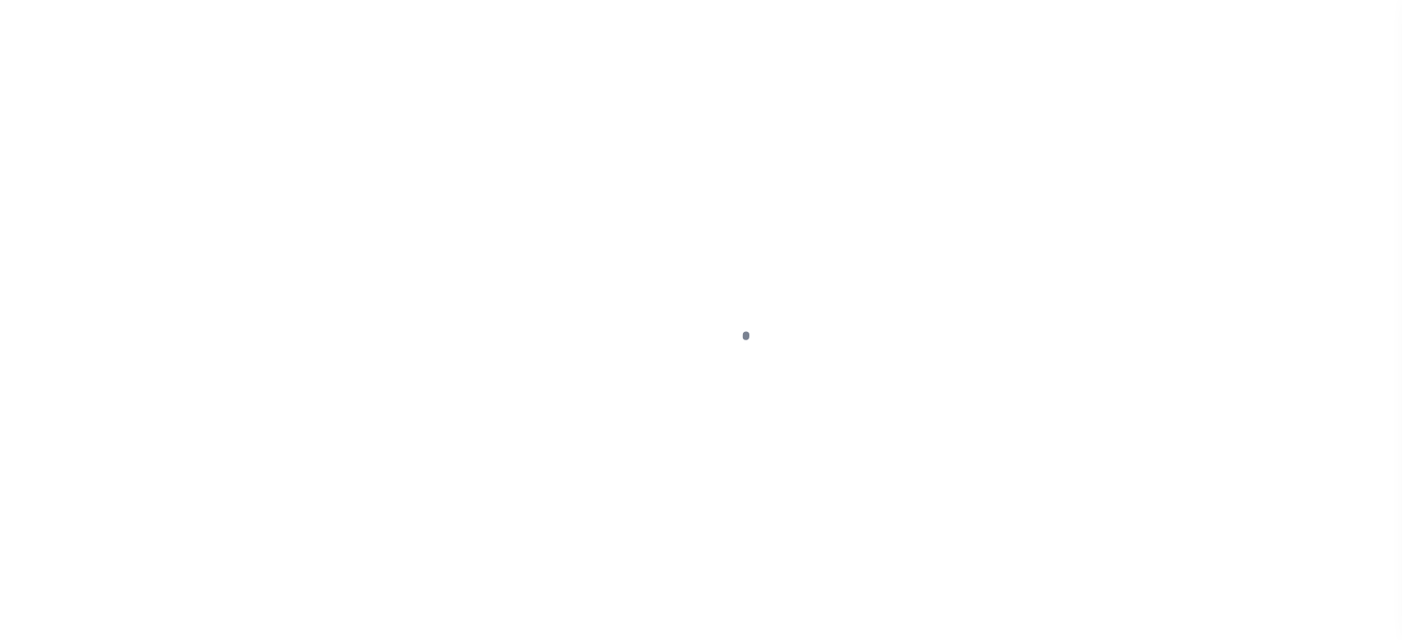
select select "SNT"
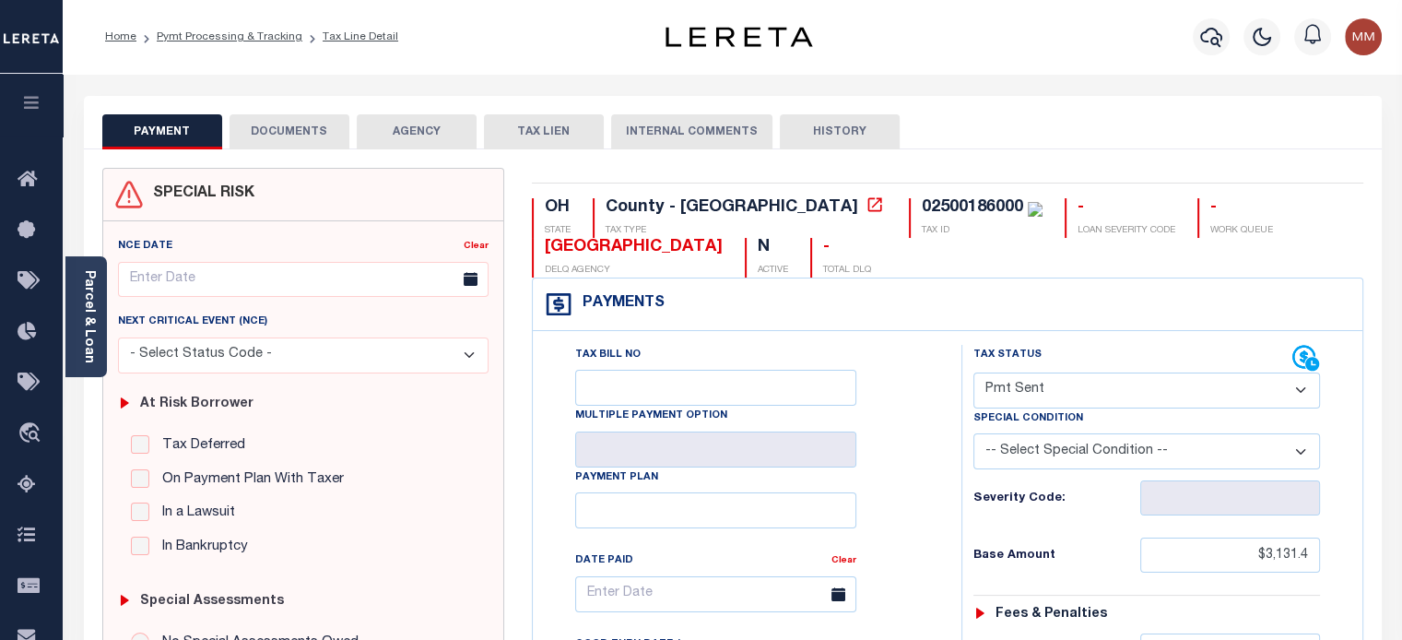
click at [677, 130] on button "INTERNAL COMMENTS" at bounding box center [691, 131] width 161 height 35
